Goal: Book appointment/travel/reservation

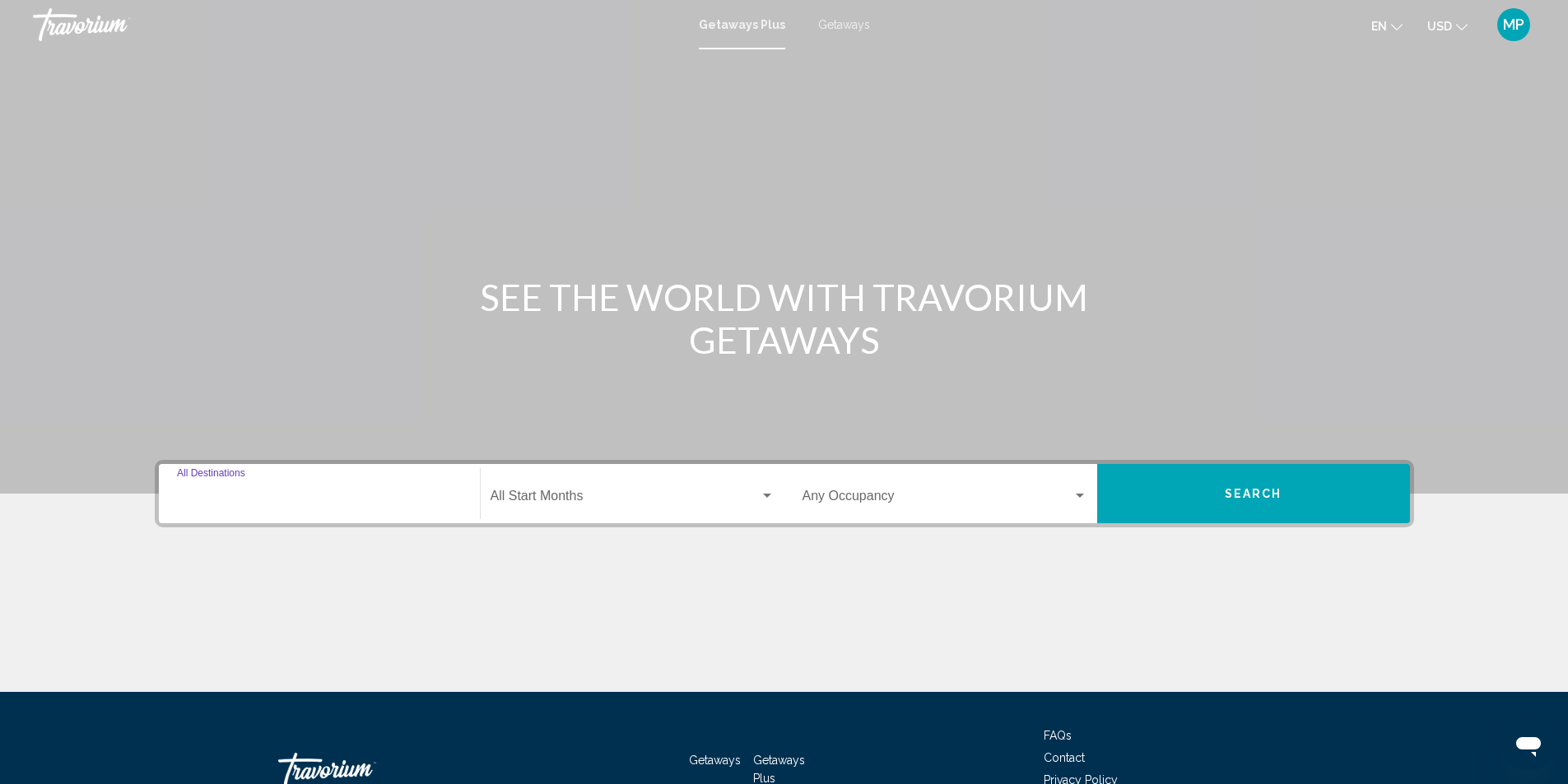
click at [312, 496] on input "Destination All Destinations" at bounding box center [319, 499] width 285 height 15
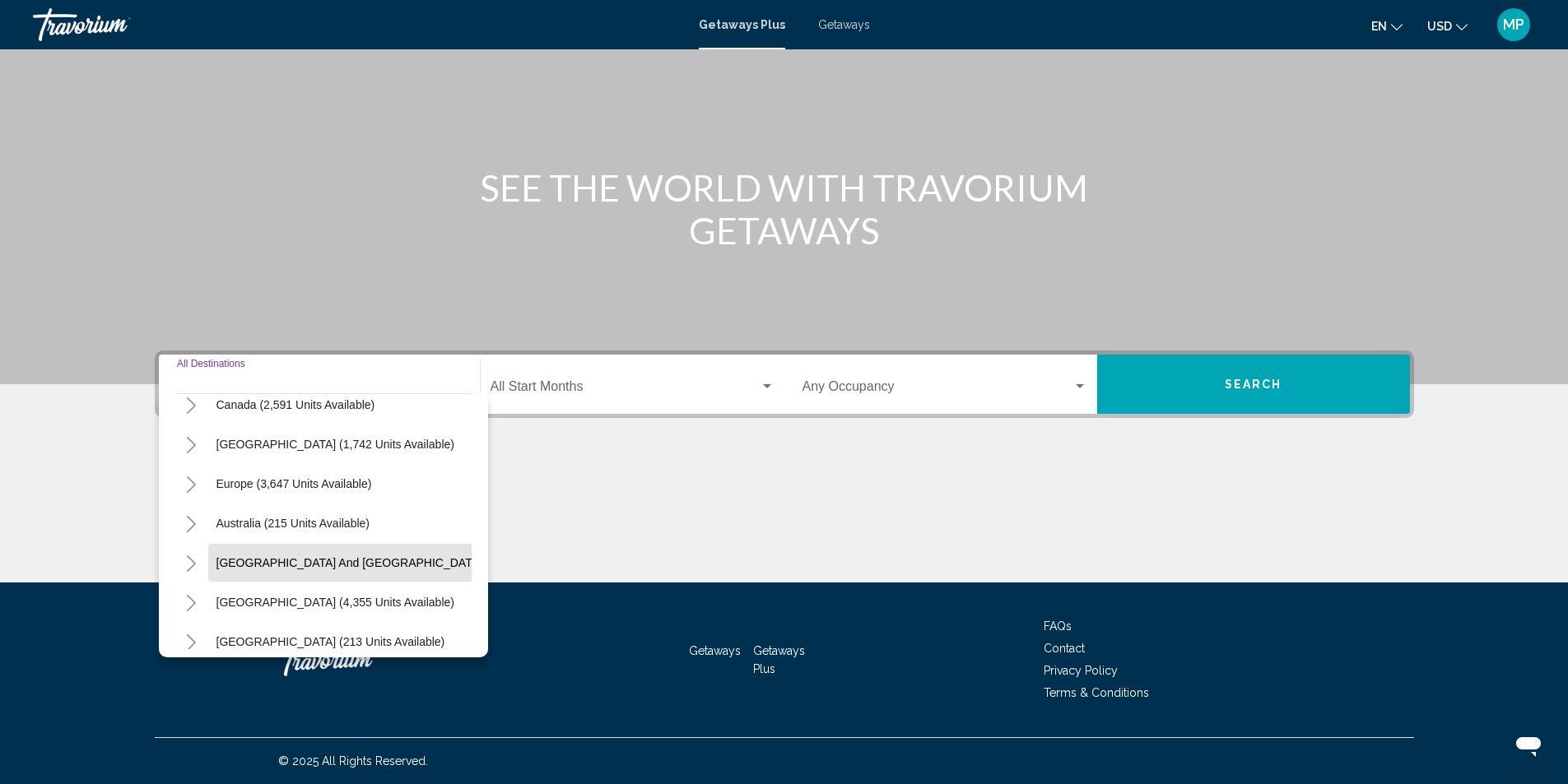
scroll to position [164, 0]
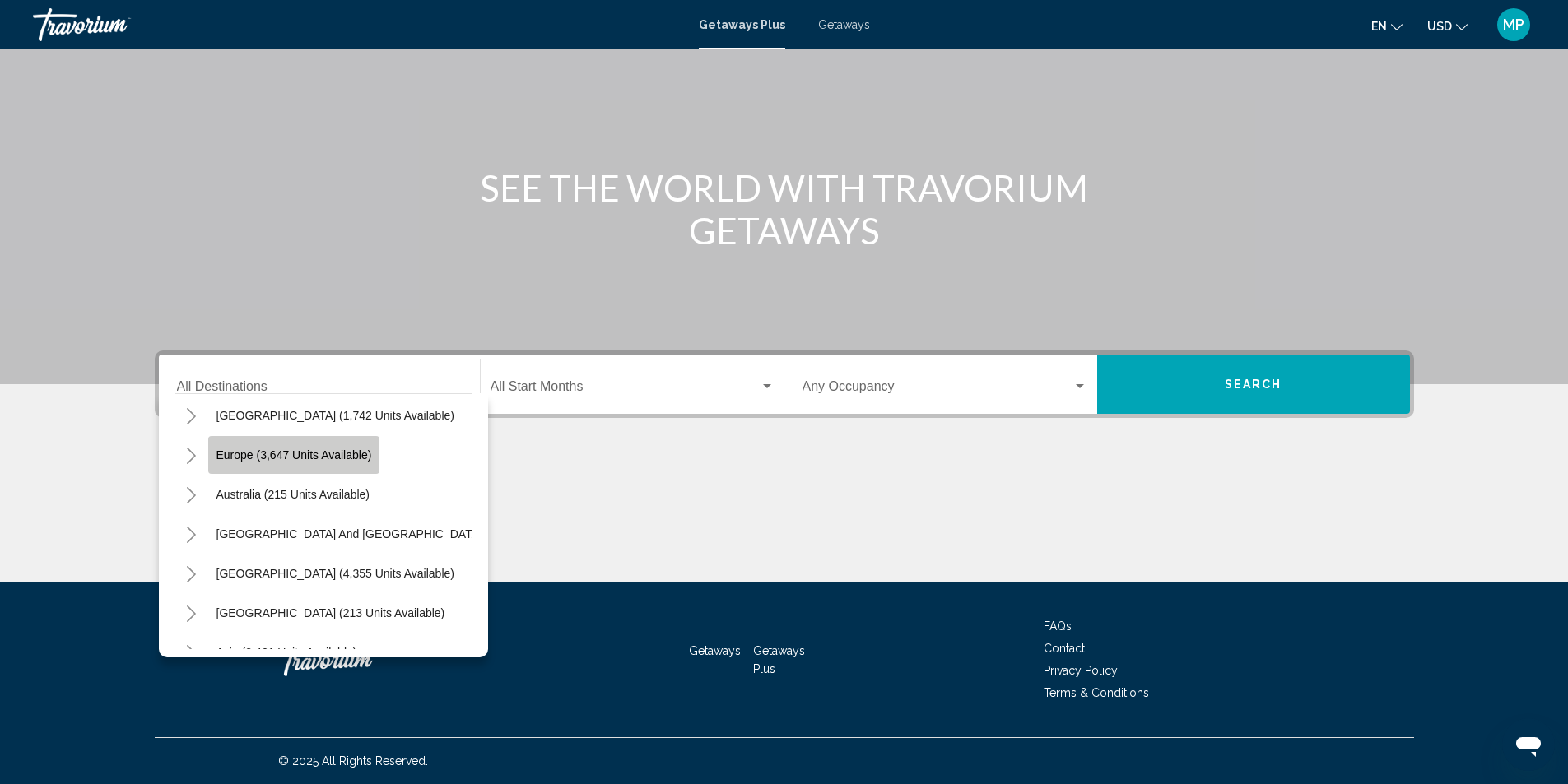
click at [268, 460] on span "Europe (3,647 units available)" at bounding box center [295, 455] width 155 height 13
type input "**********"
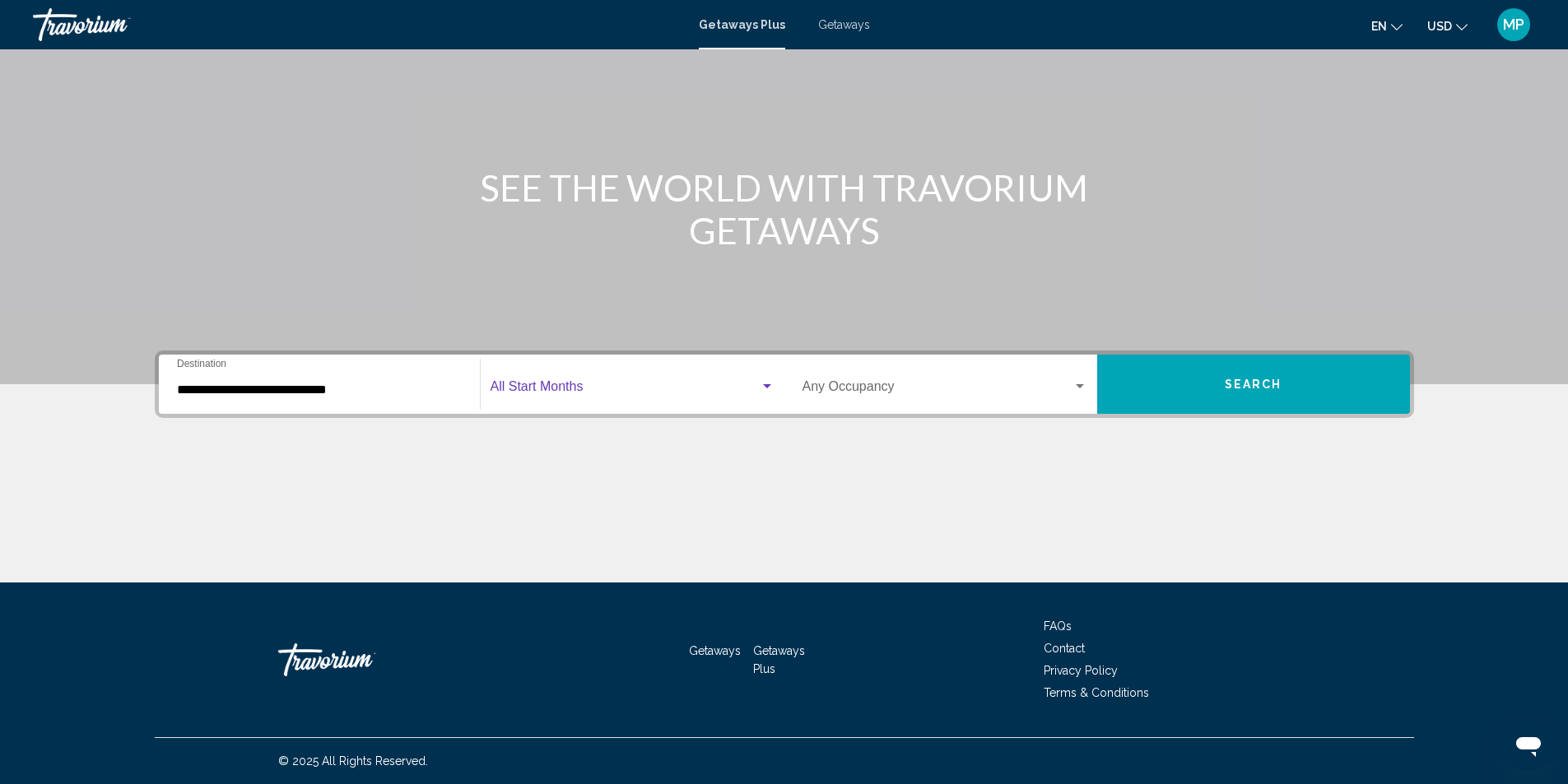
click at [601, 389] on span "Search widget" at bounding box center [626, 390] width 270 height 15
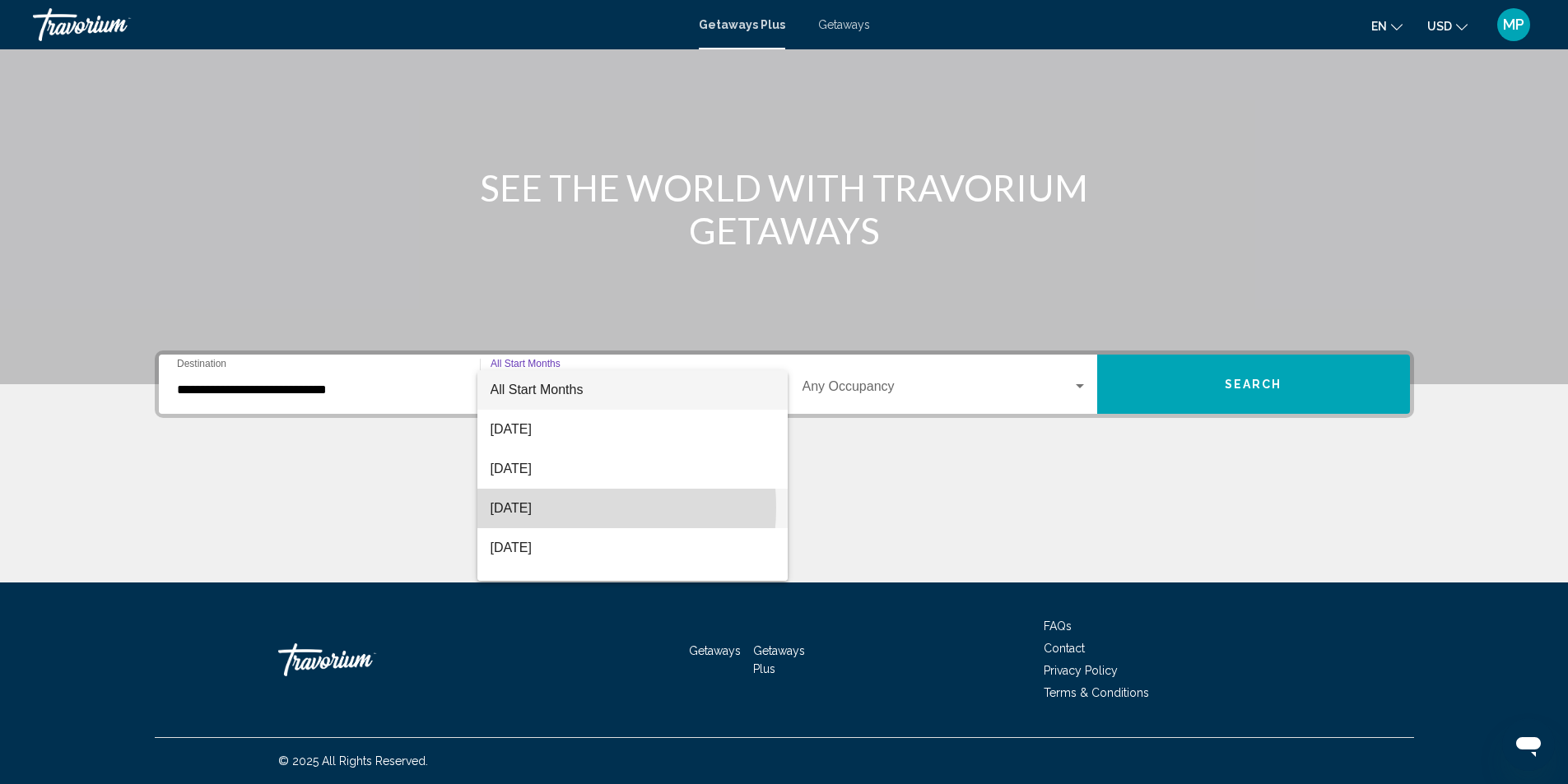
click at [548, 508] on span "[DATE]" at bounding box center [633, 508] width 284 height 39
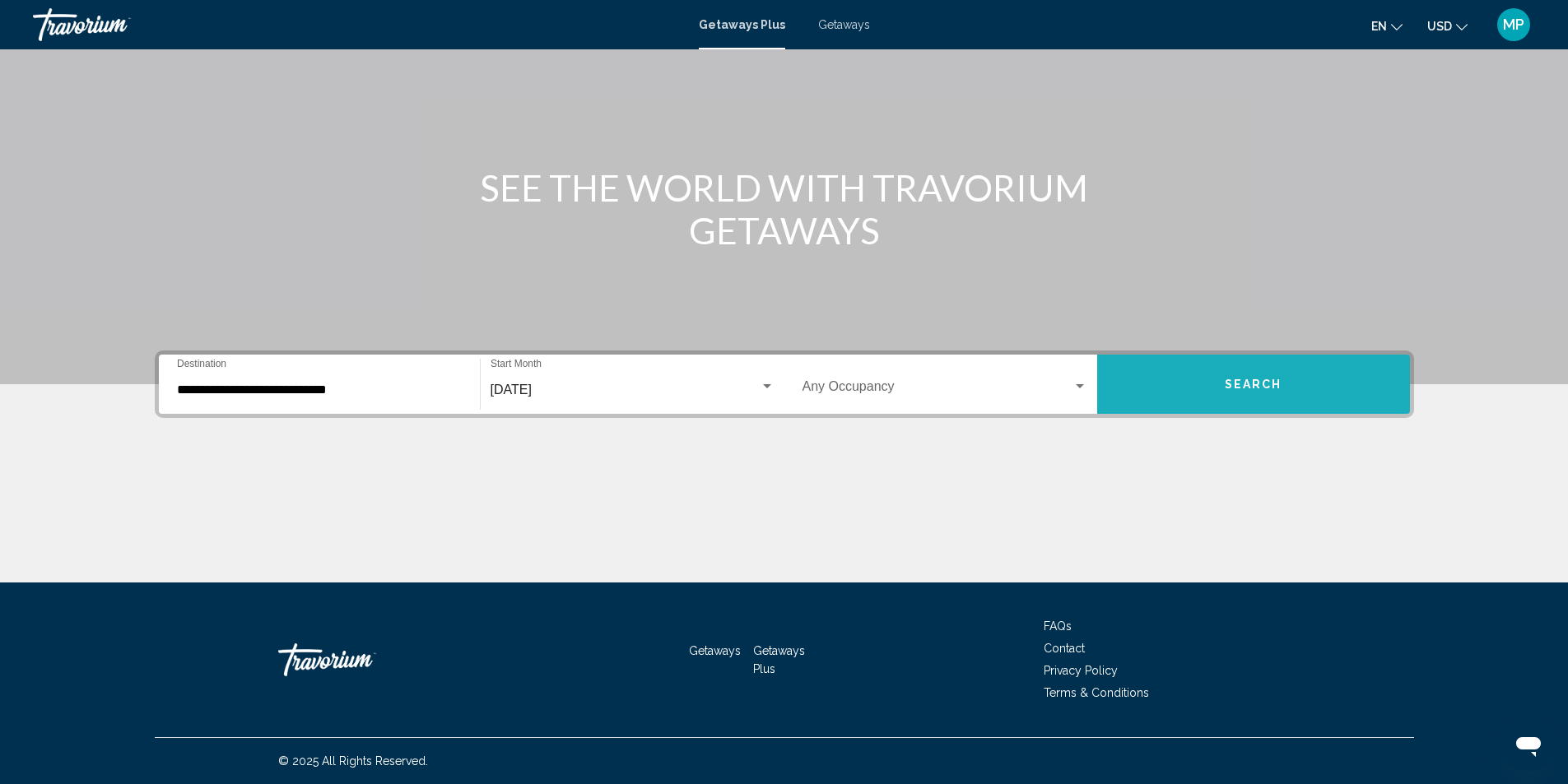
click at [1249, 381] on span "Search" at bounding box center [1254, 384] width 58 height 13
